Goal: Task Accomplishment & Management: Complete application form

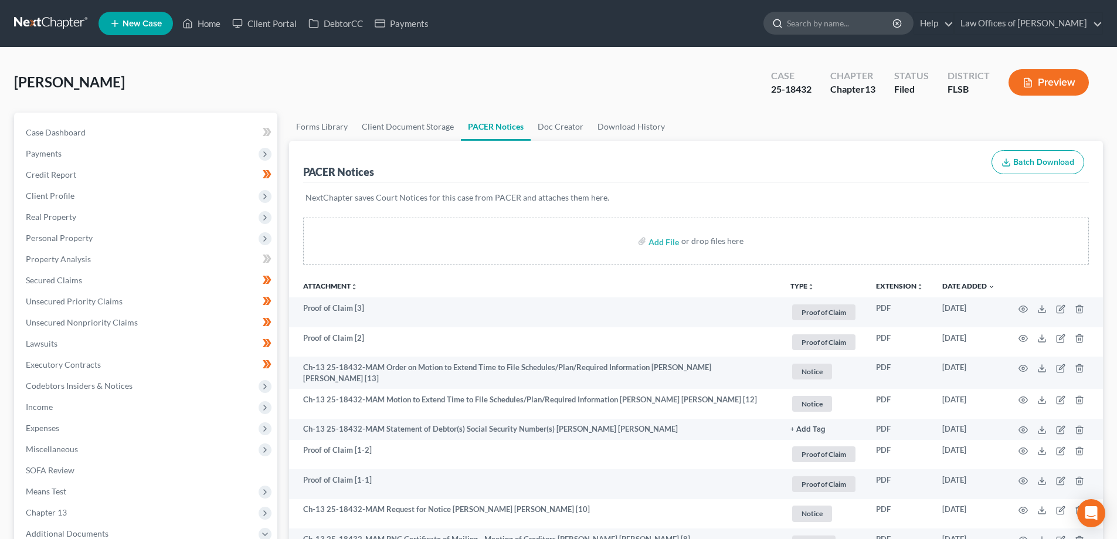
click at [858, 25] on input "search" at bounding box center [840, 23] width 107 height 22
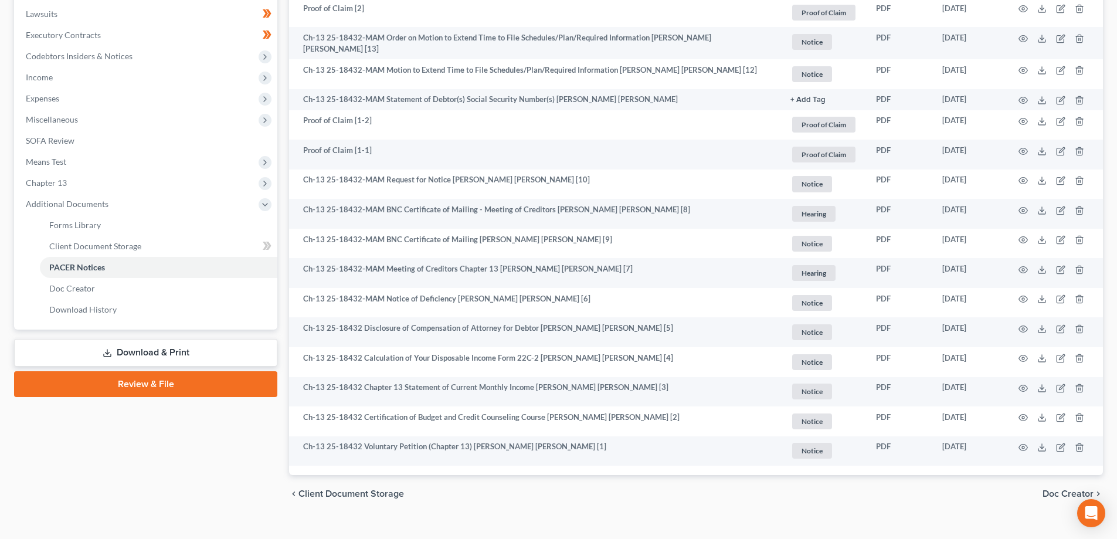
scroll to position [345, 0]
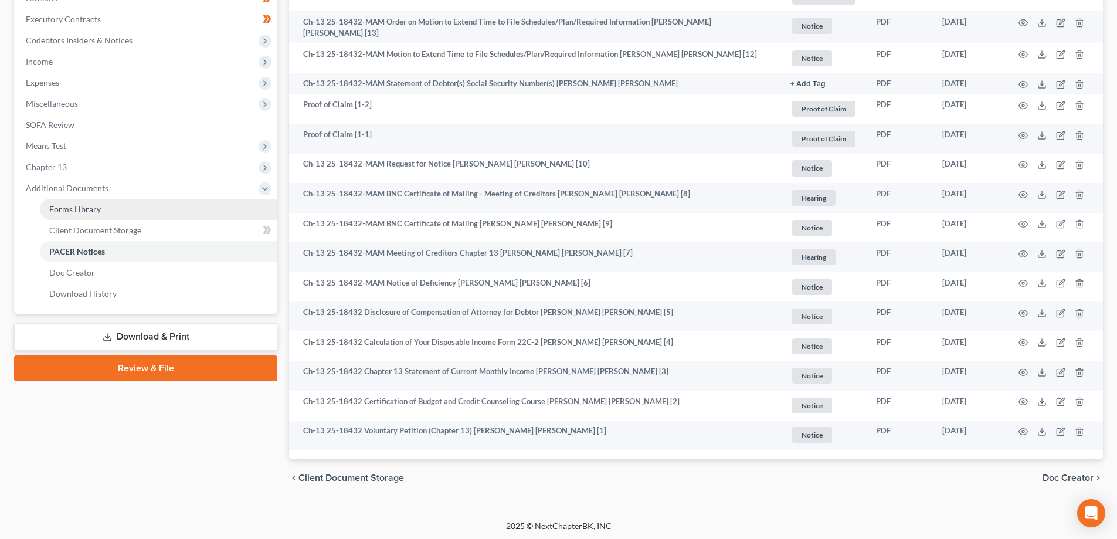
click at [113, 210] on link "Forms Library" at bounding box center [158, 209] width 237 height 21
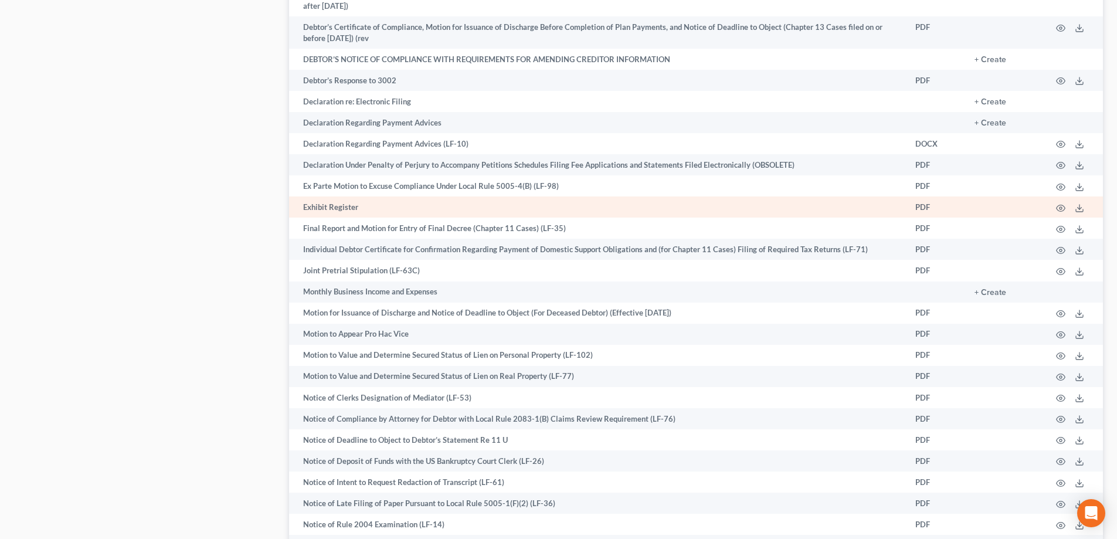
scroll to position [1524, 0]
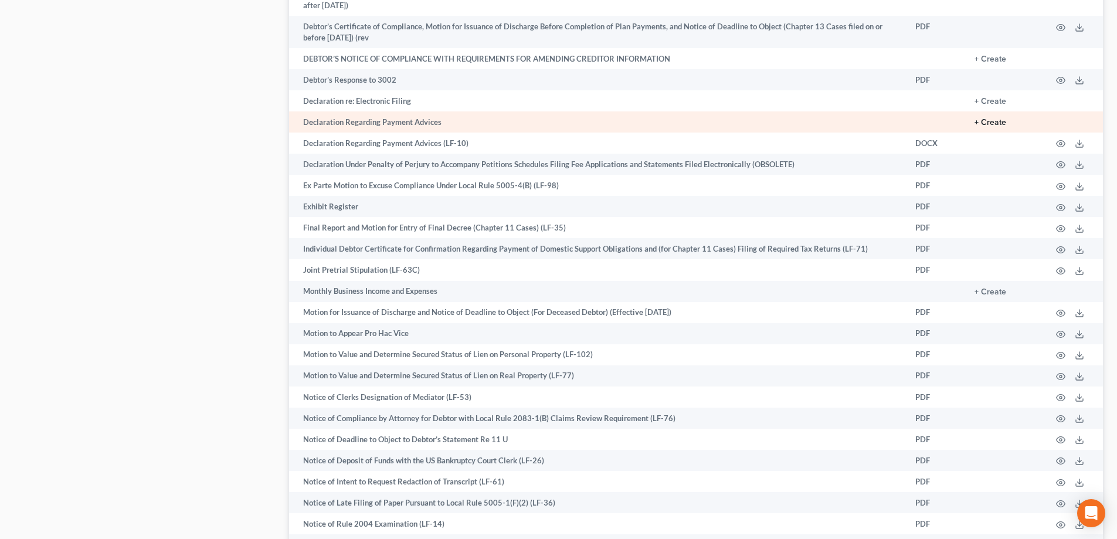
click at [996, 124] on button "+ Create" at bounding box center [990, 122] width 32 height 8
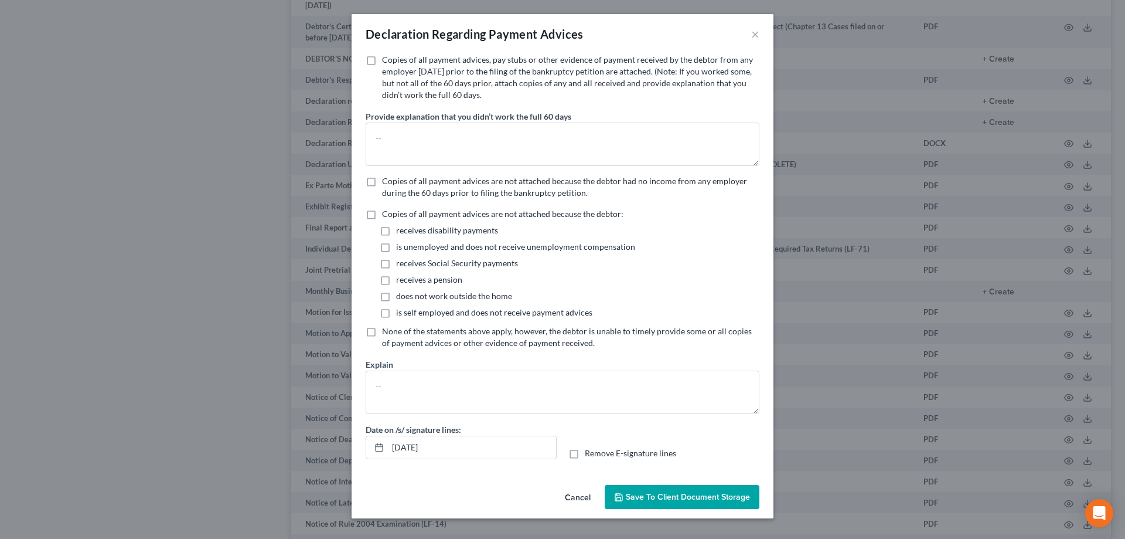
click at [382, 183] on label "Copies of all payment advices are not attached because the debtor had no income…" at bounding box center [570, 186] width 377 height 23
click at [387, 183] on input "Copies of all payment advices are not attached because the debtor had no income…" at bounding box center [391, 179] width 8 height 8
click at [382, 181] on label "Copies of all payment advices are not attached because the debtor had no income…" at bounding box center [570, 186] width 377 height 23
click at [387, 181] on input "Copies of all payment advices are not attached because the debtor had no income…" at bounding box center [391, 179] width 8 height 8
click at [382, 182] on label "Copies of all payment advices are not attached because the debtor had no income…" at bounding box center [570, 186] width 377 height 23
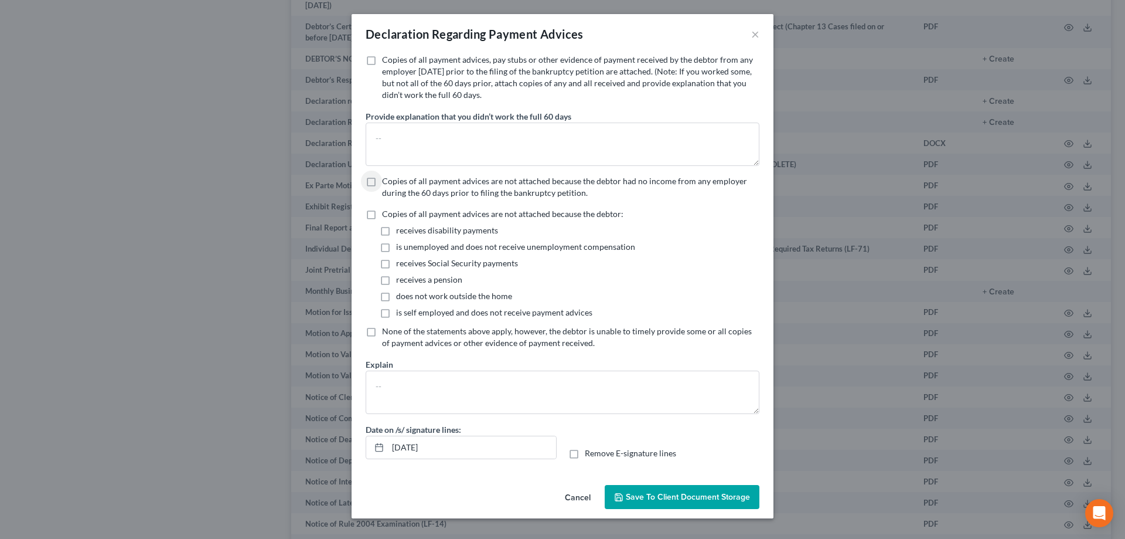
click at [387, 182] on input "Copies of all payment advices are not attached because the debtor had no income…" at bounding box center [391, 179] width 8 height 8
checkbox input "true"
click at [382, 212] on label "Copies of all payment advices are not attached because the debtor:" at bounding box center [502, 214] width 241 height 12
click at [387, 212] on input "Copies of all payment advices are not attached because the debtor:" at bounding box center [391, 212] width 8 height 8
checkbox input "true"
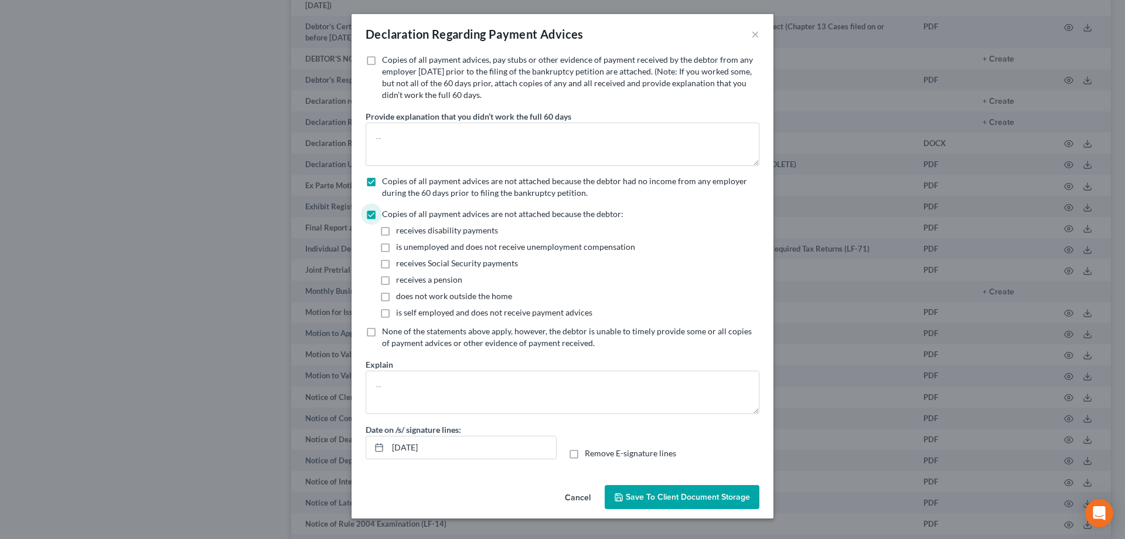
click at [396, 315] on label "is self employed and does not receive payment advices" at bounding box center [494, 313] width 196 height 12
click at [401, 314] on input "is self employed and does not receive payment advices" at bounding box center [405, 311] width 8 height 8
checkbox input "true"
drag, startPoint x: 384, startPoint y: 280, endPoint x: 387, endPoint y: 272, distance: 8.0
click at [396, 280] on label "receives a pension" at bounding box center [429, 280] width 66 height 12
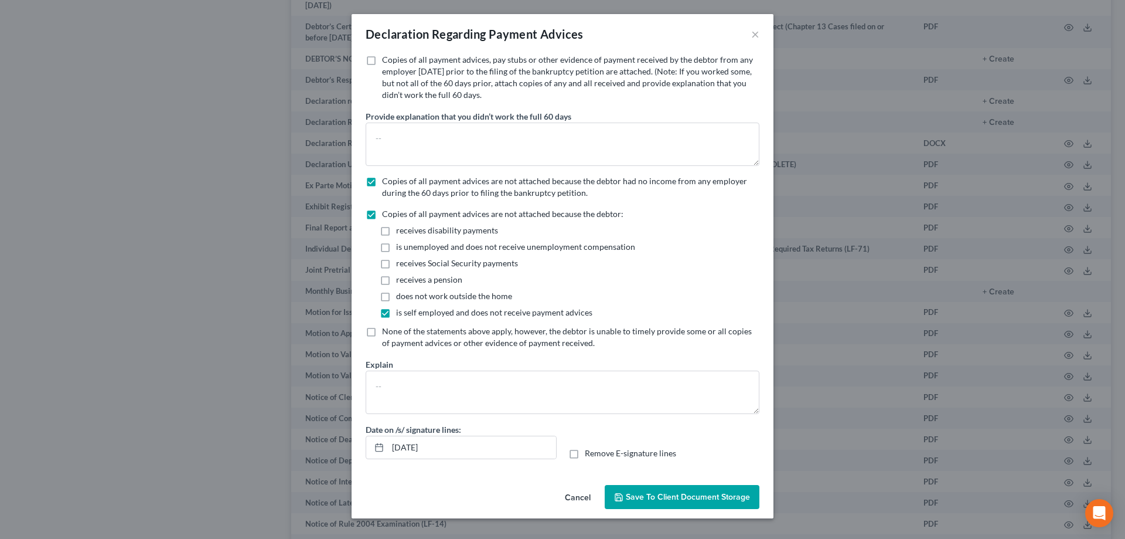
click at [401, 280] on input "receives a pension" at bounding box center [405, 278] width 8 height 8
checkbox input "true"
click at [396, 262] on label "receives Social Security payments" at bounding box center [457, 263] width 122 height 12
click at [401, 262] on input "receives Social Security payments" at bounding box center [405, 261] width 8 height 8
checkbox input "true"
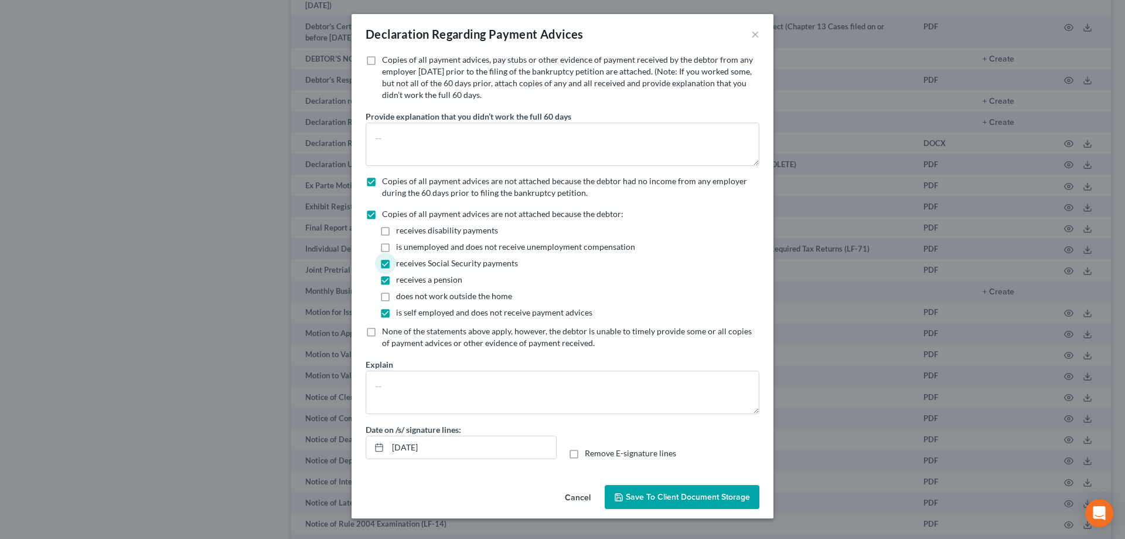
click at [674, 496] on span "Save to Client Document Storage" at bounding box center [688, 497] width 124 height 10
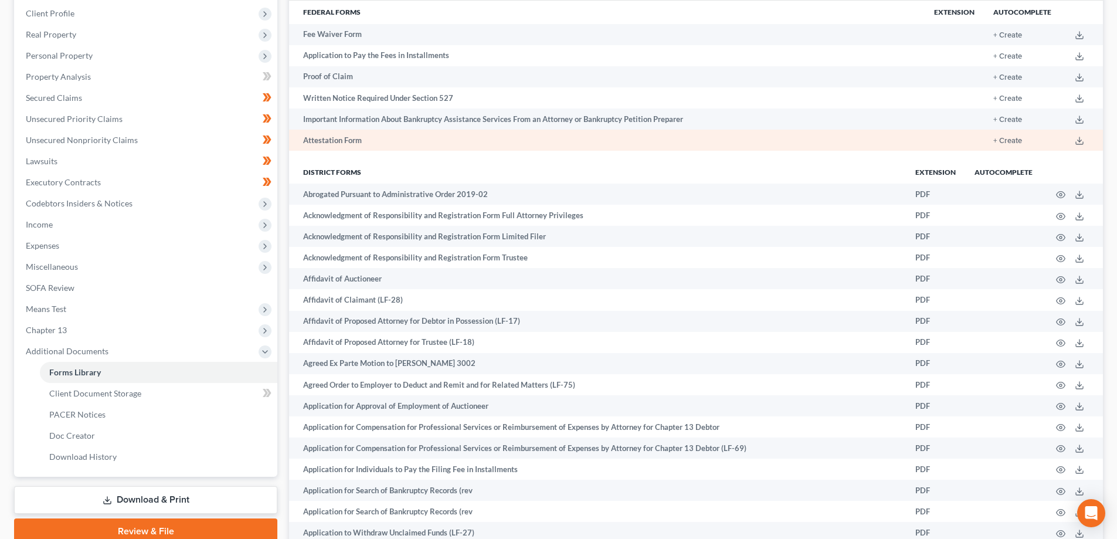
scroll to position [0, 0]
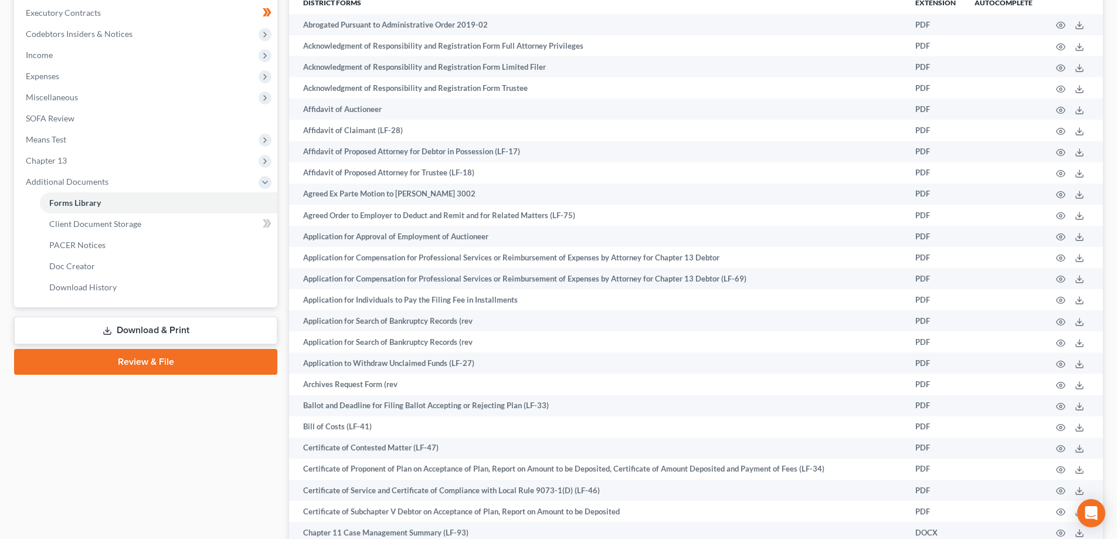
click at [159, 365] on link "Review & File" at bounding box center [145, 362] width 263 height 26
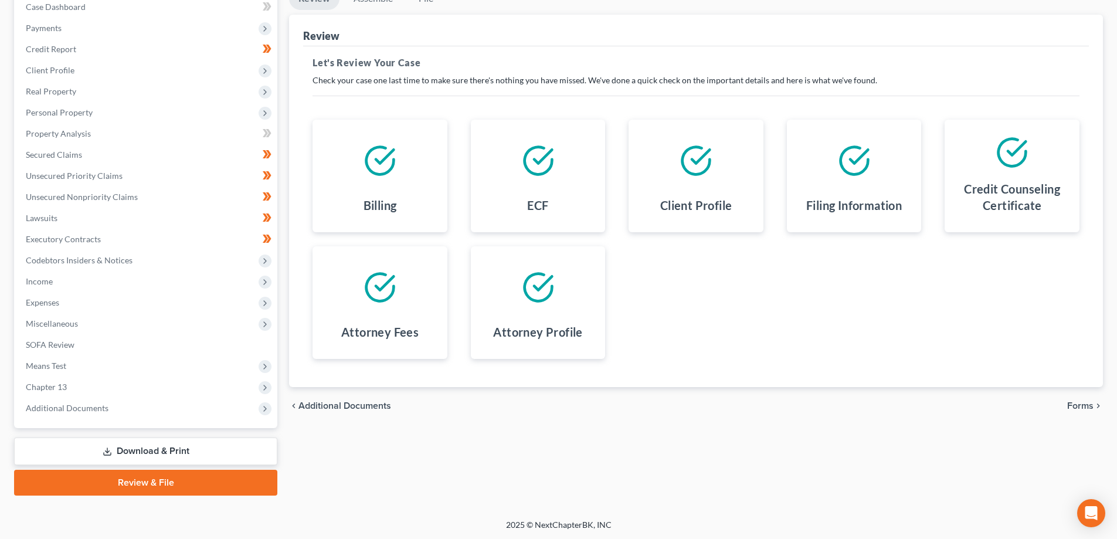
scroll to position [127, 0]
click at [1087, 401] on span "Forms" at bounding box center [1080, 404] width 26 height 9
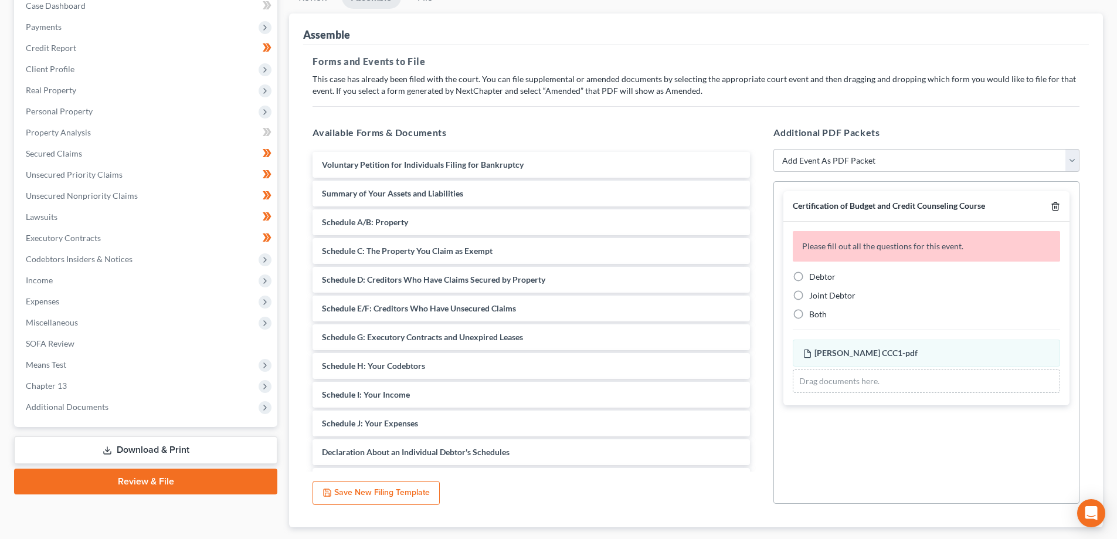
click at [1054, 203] on icon "button" at bounding box center [1054, 206] width 9 height 9
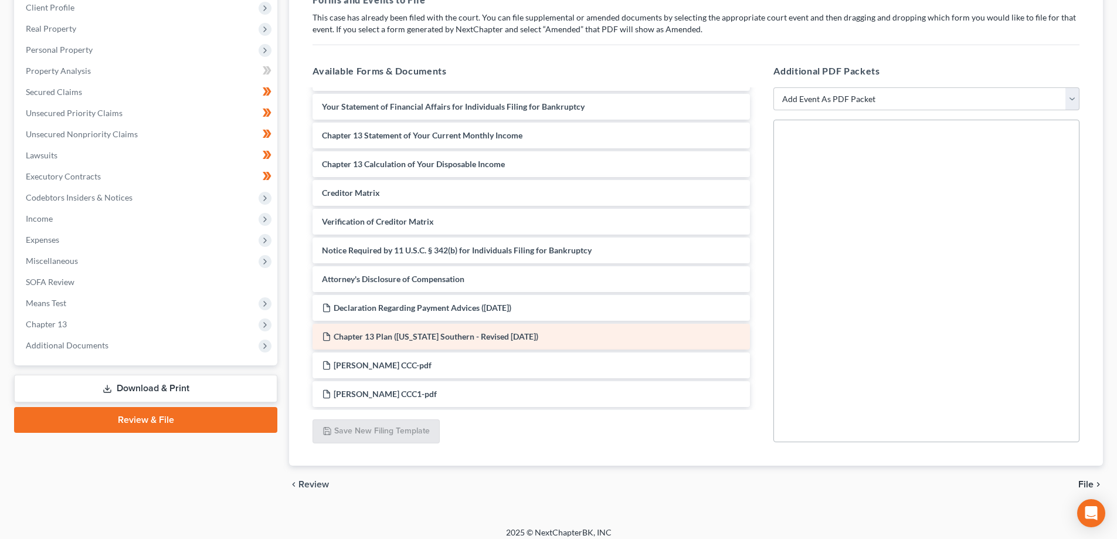
scroll to position [197, 0]
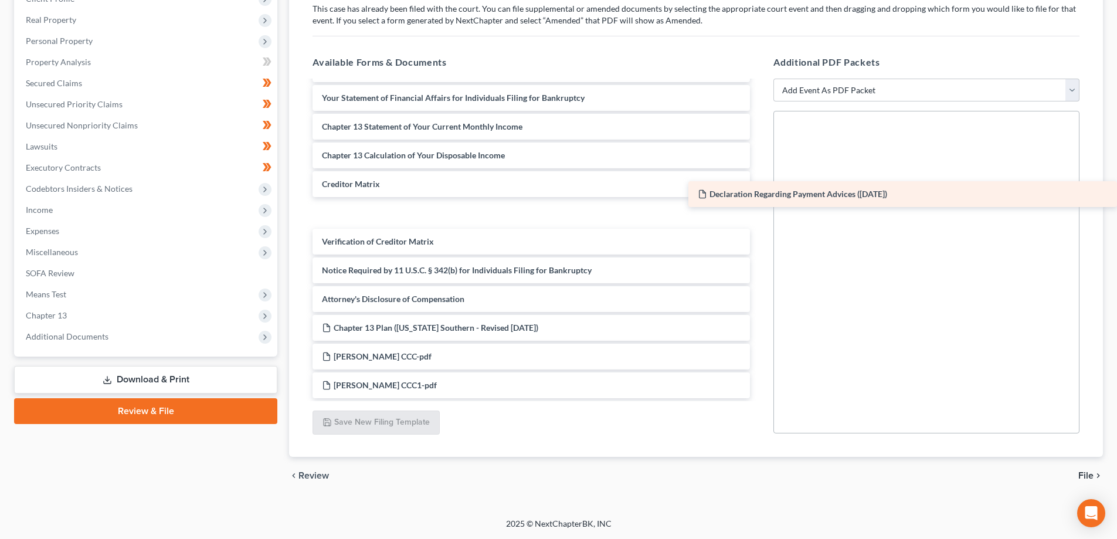
drag, startPoint x: 406, startPoint y: 297, endPoint x: 870, endPoint y: 185, distance: 477.5
click at [759, 185] on div "Declaration Regarding Payment Advices ([DATE]) Voluntary Petition for Individua…" at bounding box center [531, 83] width 456 height 629
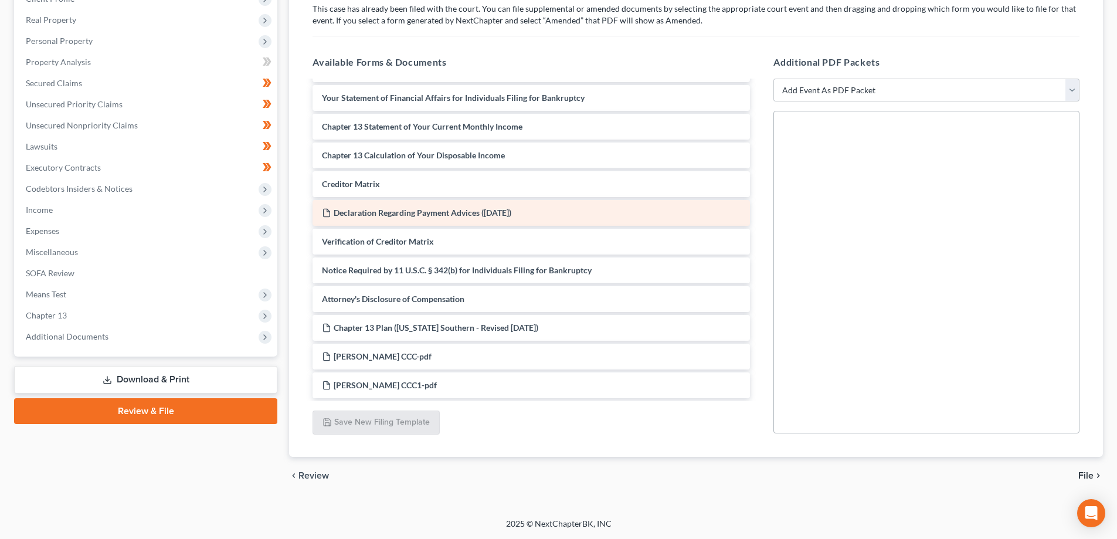
click at [392, 218] on div "Declaration Regarding Payment Advices ([DATE])" at bounding box center [530, 213] width 437 height 26
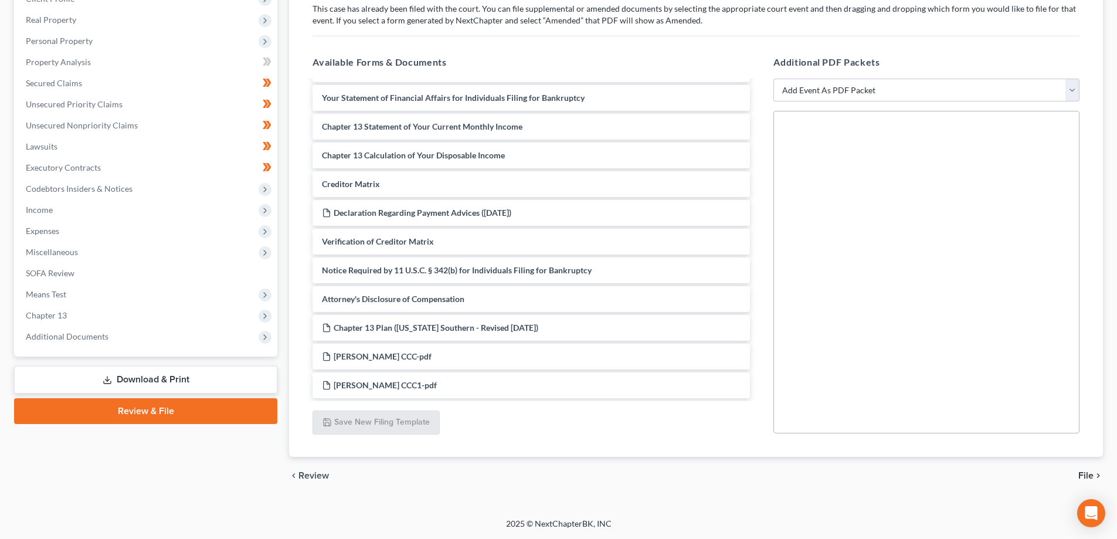
click at [940, 96] on select "Add Event As PDF Packet Affidavit Notice of Case Reassignment Affidavit to Defe…" at bounding box center [926, 90] width 306 height 23
select select "24"
click at [773, 79] on select "Add Event As PDF Packet Affidavit Notice of Case Reassignment Affidavit to Defe…" at bounding box center [926, 90] width 306 height 23
select select
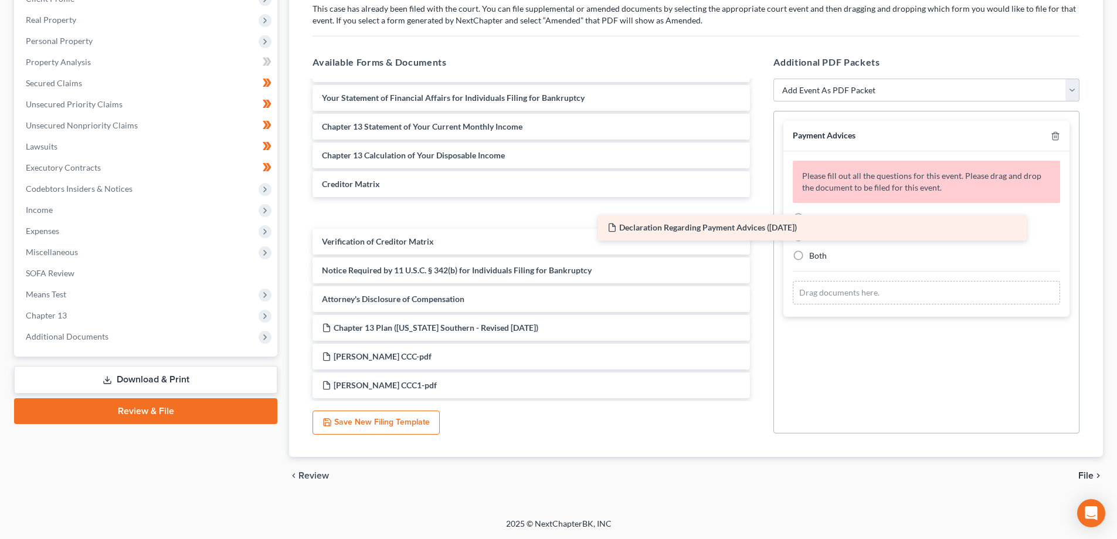
scroll to position [284, 0]
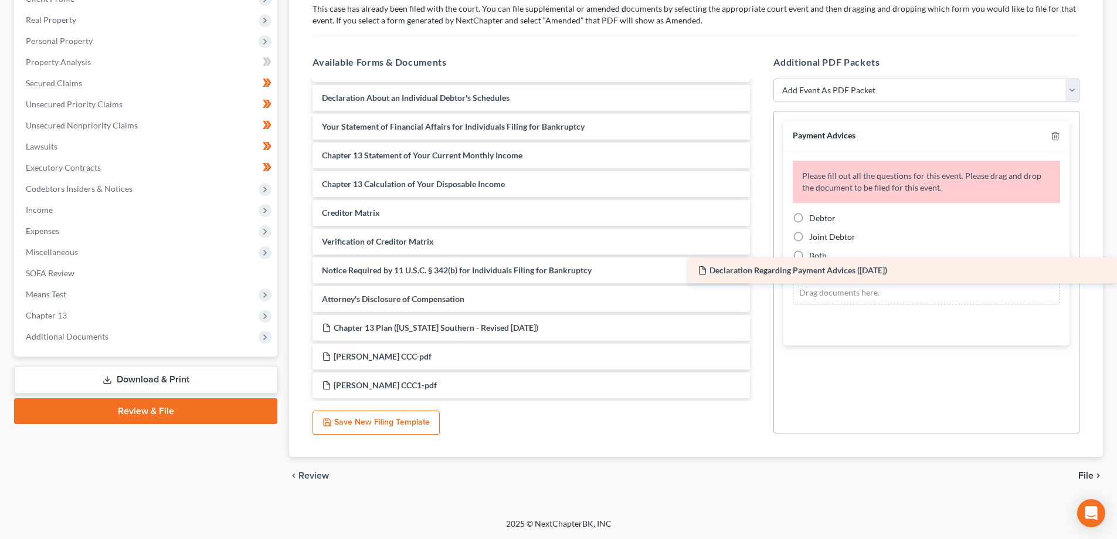
drag, startPoint x: 379, startPoint y: 210, endPoint x: 964, endPoint y: 268, distance: 588.3
click at [759, 268] on div "Declaration Regarding Payment Advices ([DATE]) Voluntary Petition for Individua…" at bounding box center [531, 98] width 456 height 600
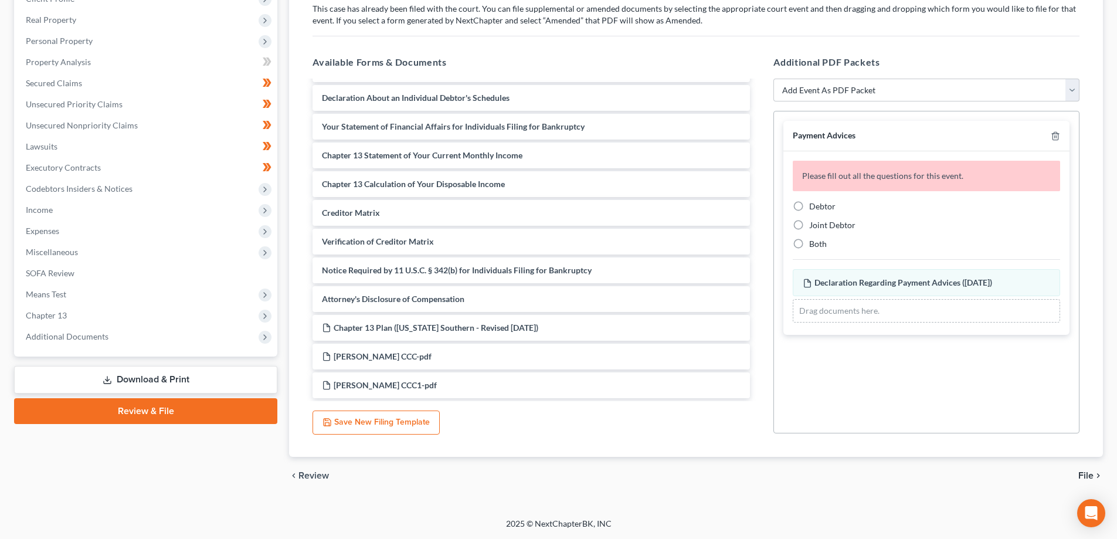
click at [818, 209] on span "Debtor" at bounding box center [822, 206] width 26 height 10
click at [818, 208] on input "Debtor" at bounding box center [817, 204] width 8 height 8
radio input "true"
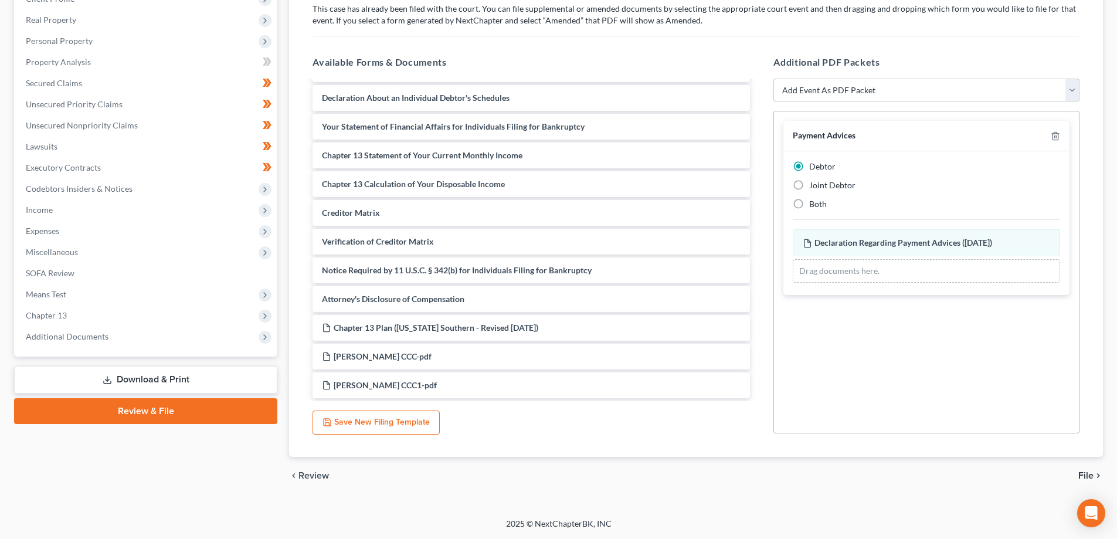
click at [1083, 478] on span "File" at bounding box center [1085, 475] width 15 height 9
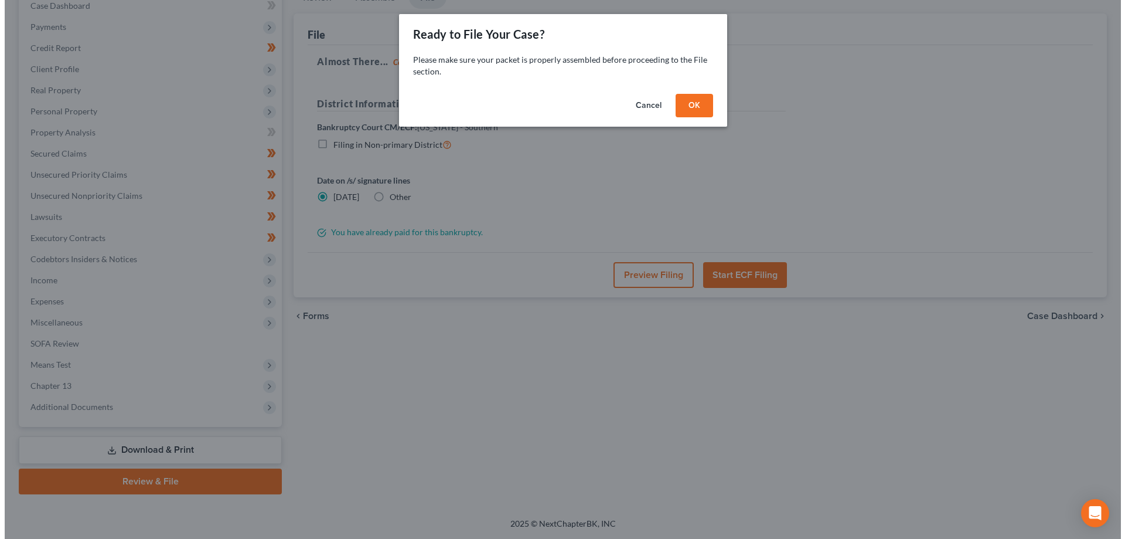
scroll to position [127, 0]
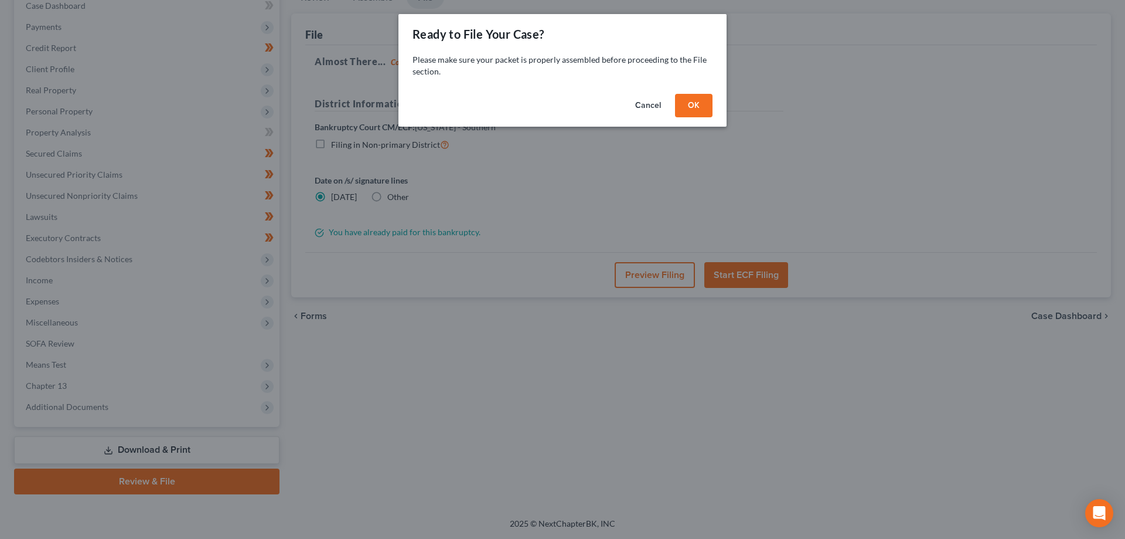
click at [697, 106] on button "OK" at bounding box center [694, 105] width 38 height 23
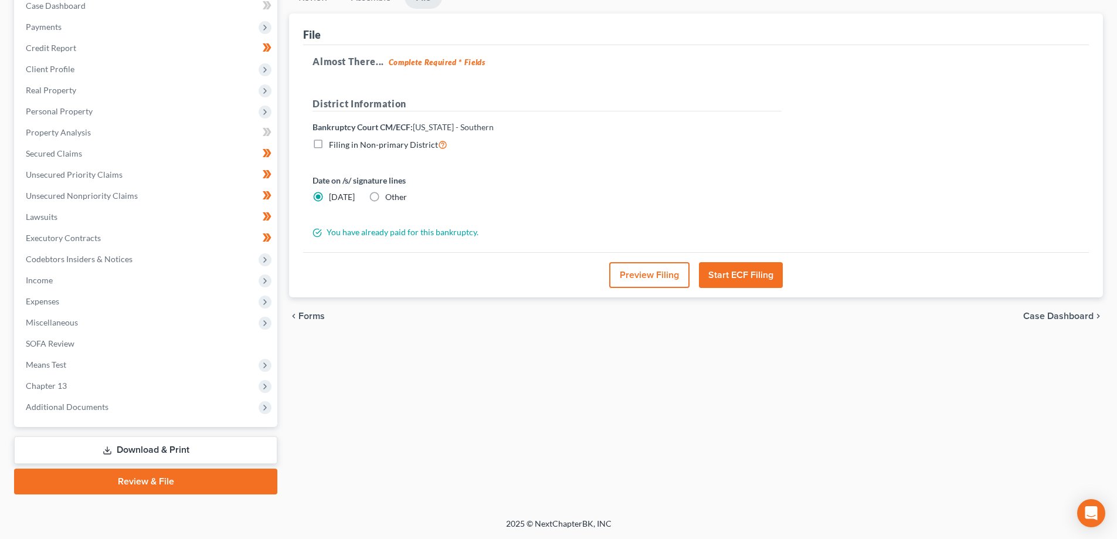
click at [752, 274] on button "Start ECF Filing" at bounding box center [741, 275] width 84 height 26
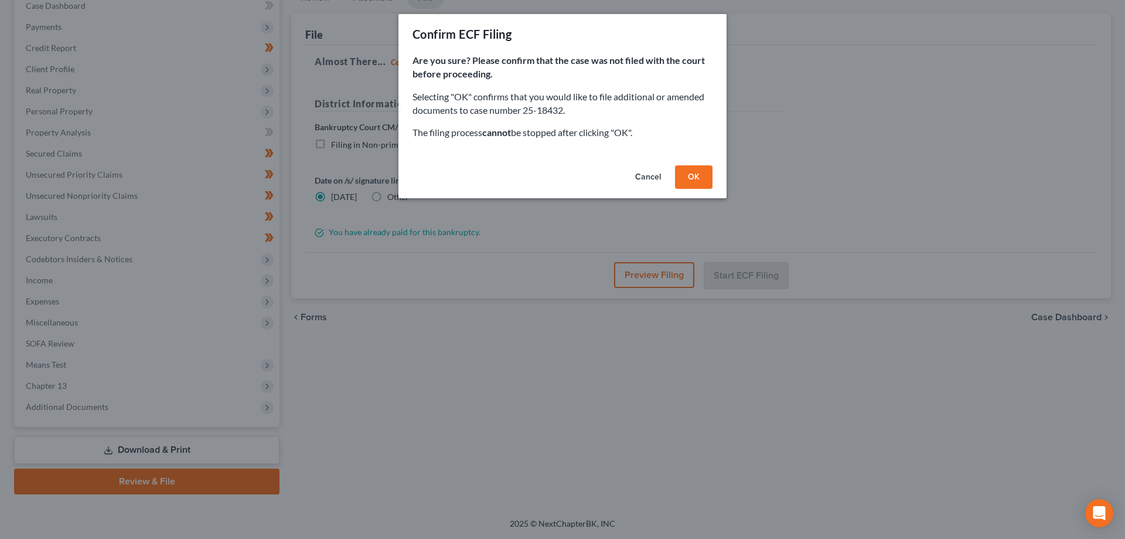
click at [689, 178] on button "OK" at bounding box center [694, 176] width 38 height 23
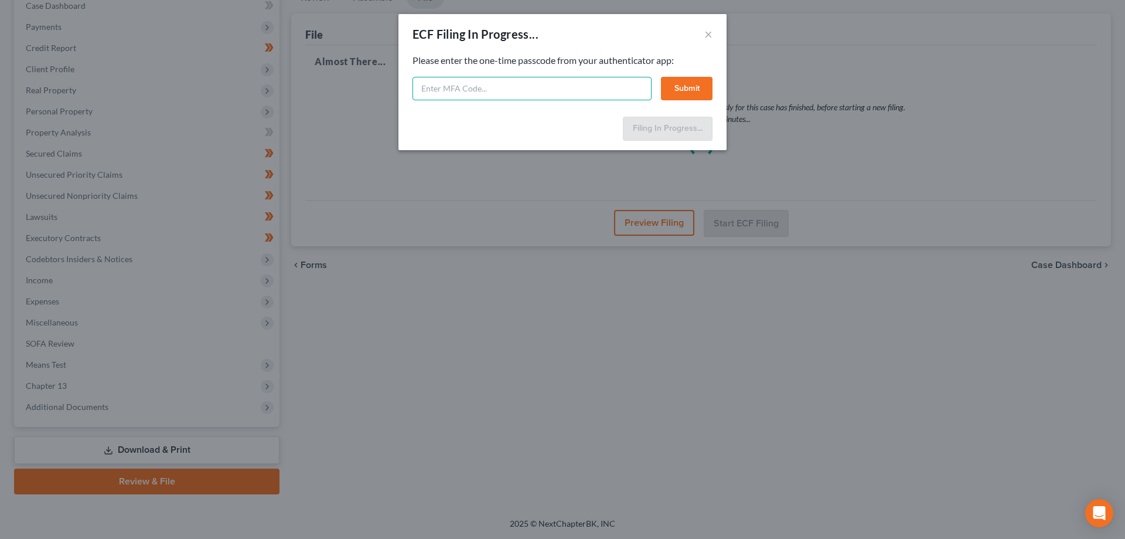
click at [484, 87] on input "text" at bounding box center [532, 88] width 239 height 23
type input "933815"
click at [682, 89] on button "Submit" at bounding box center [687, 88] width 52 height 23
